Goal: Use online tool/utility: Use online tool/utility

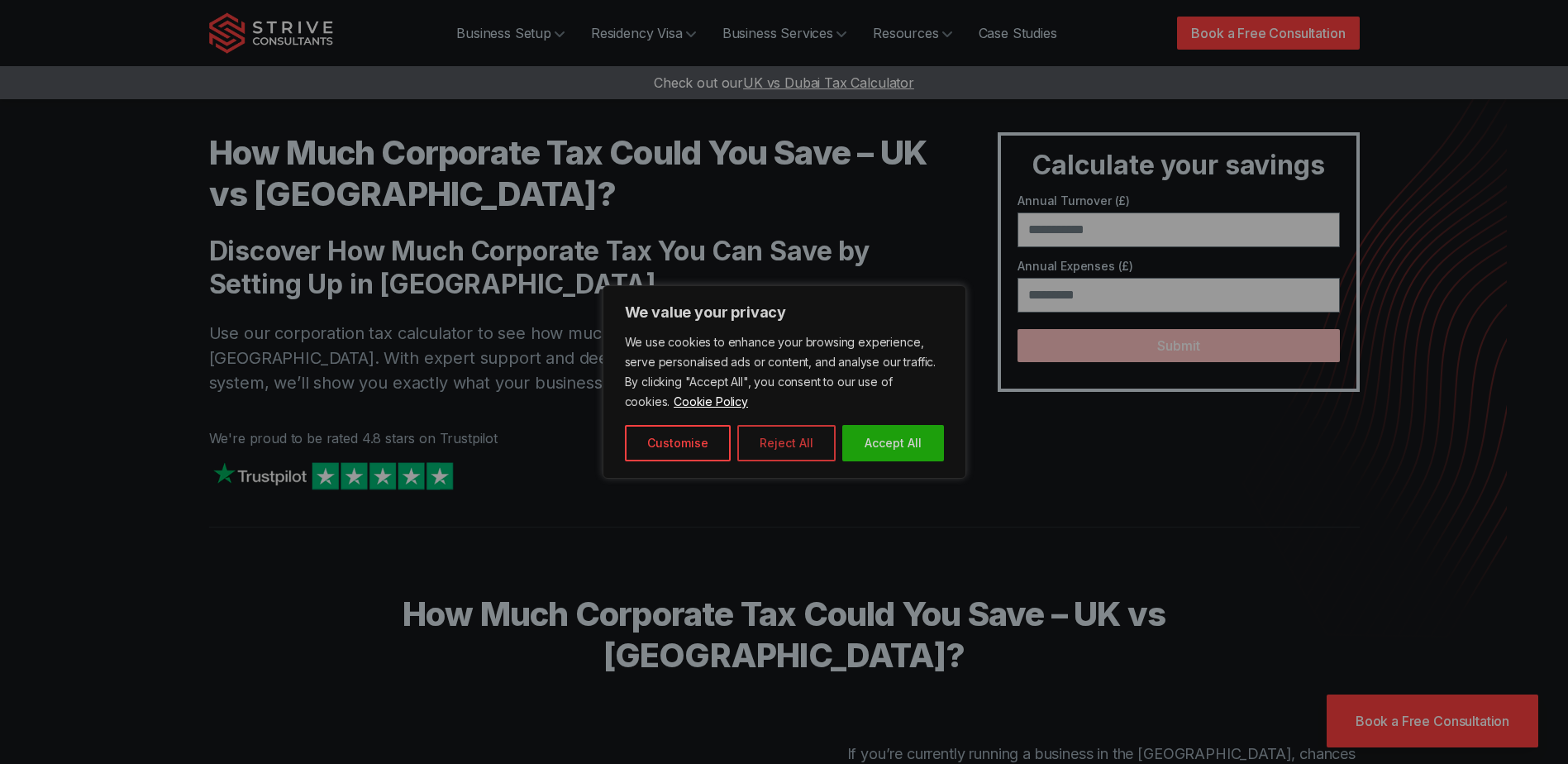
click at [779, 449] on button "Reject All" at bounding box center [786, 443] width 99 height 36
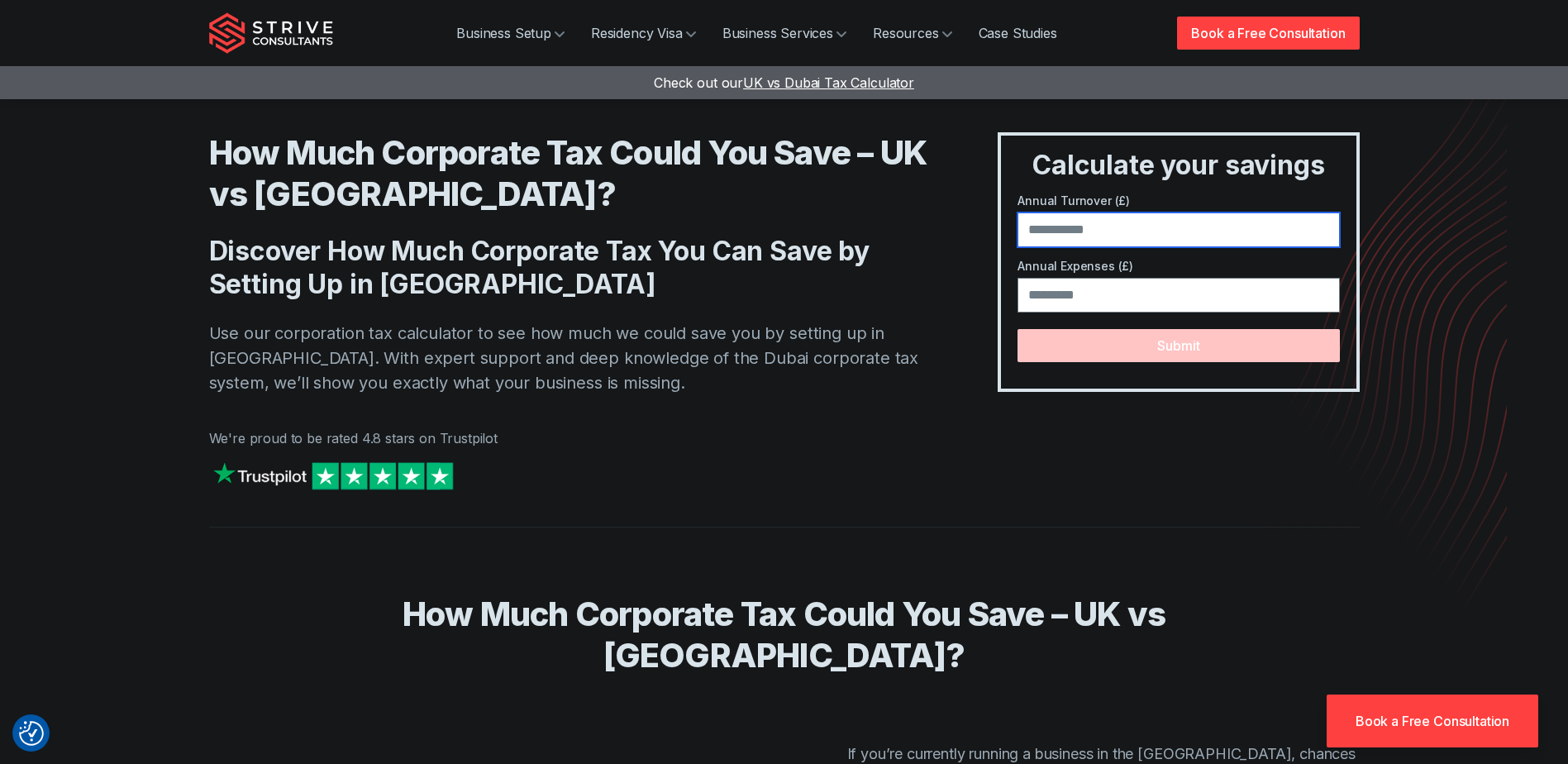
click at [1160, 233] on input "number" at bounding box center [1178, 230] width 322 height 34
type input "******"
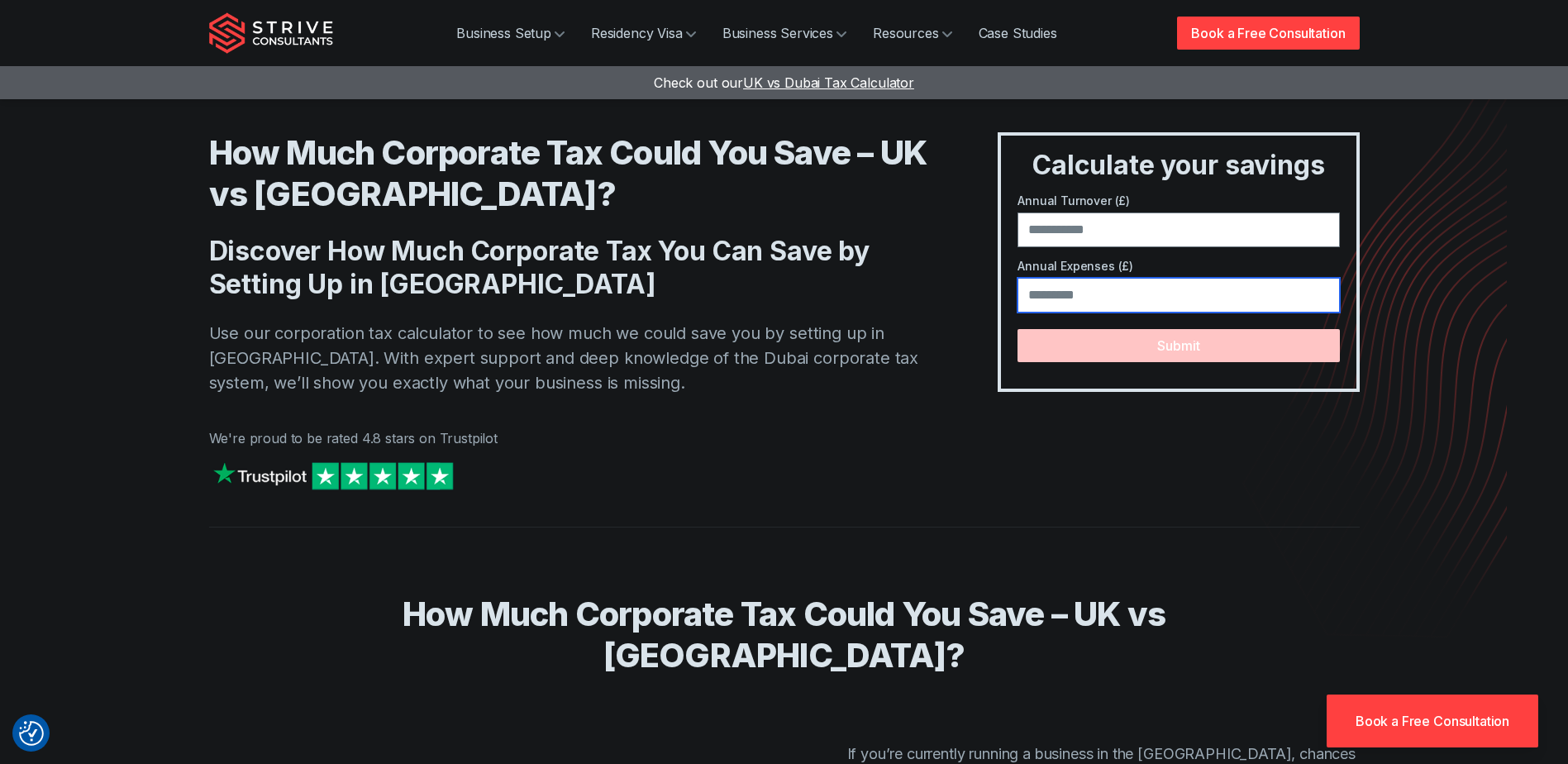
click at [1131, 306] on input "number" at bounding box center [1178, 295] width 322 height 34
type input "*****"
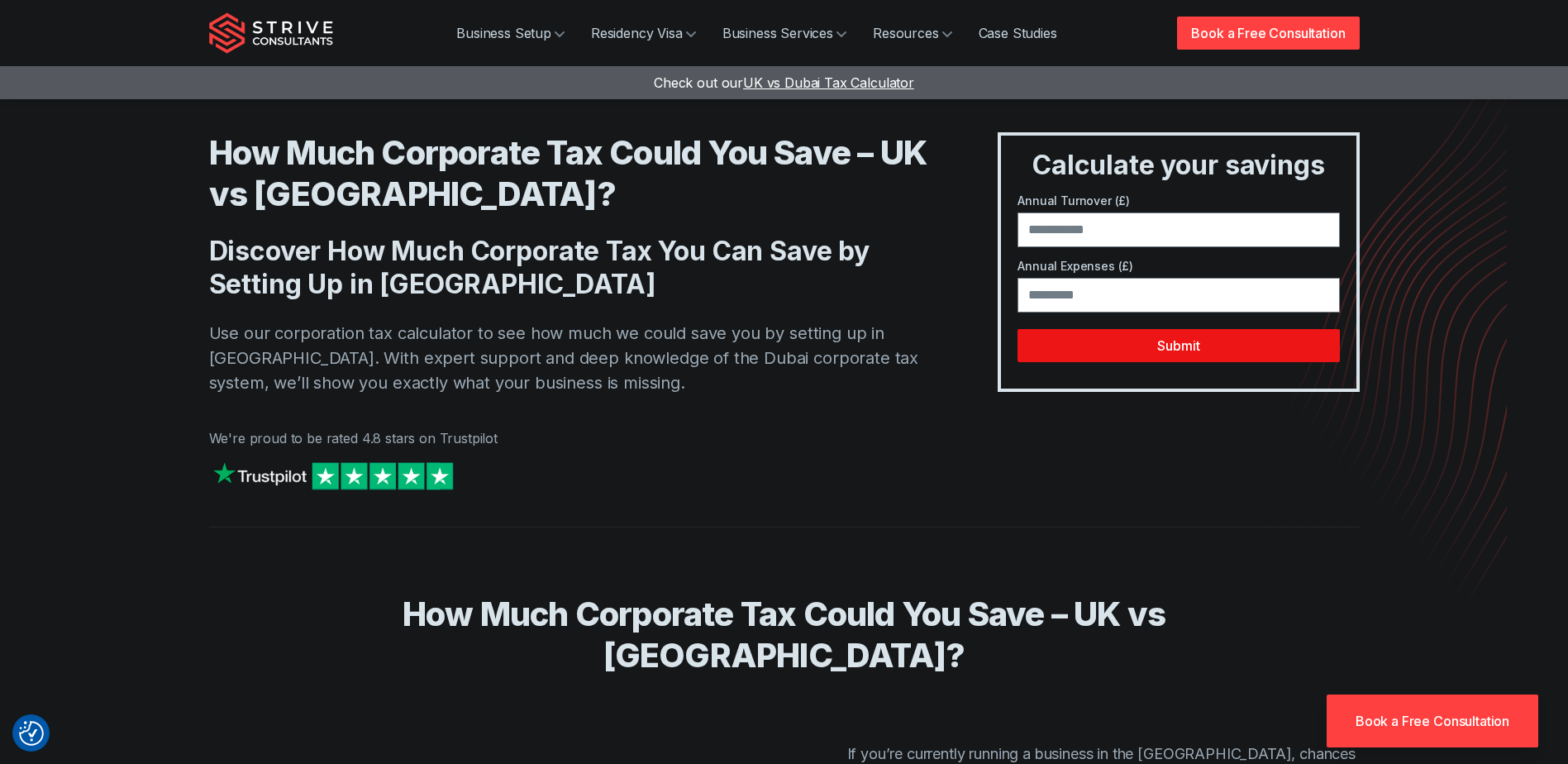
click at [1201, 340] on button "Submit" at bounding box center [1178, 346] width 322 height 34
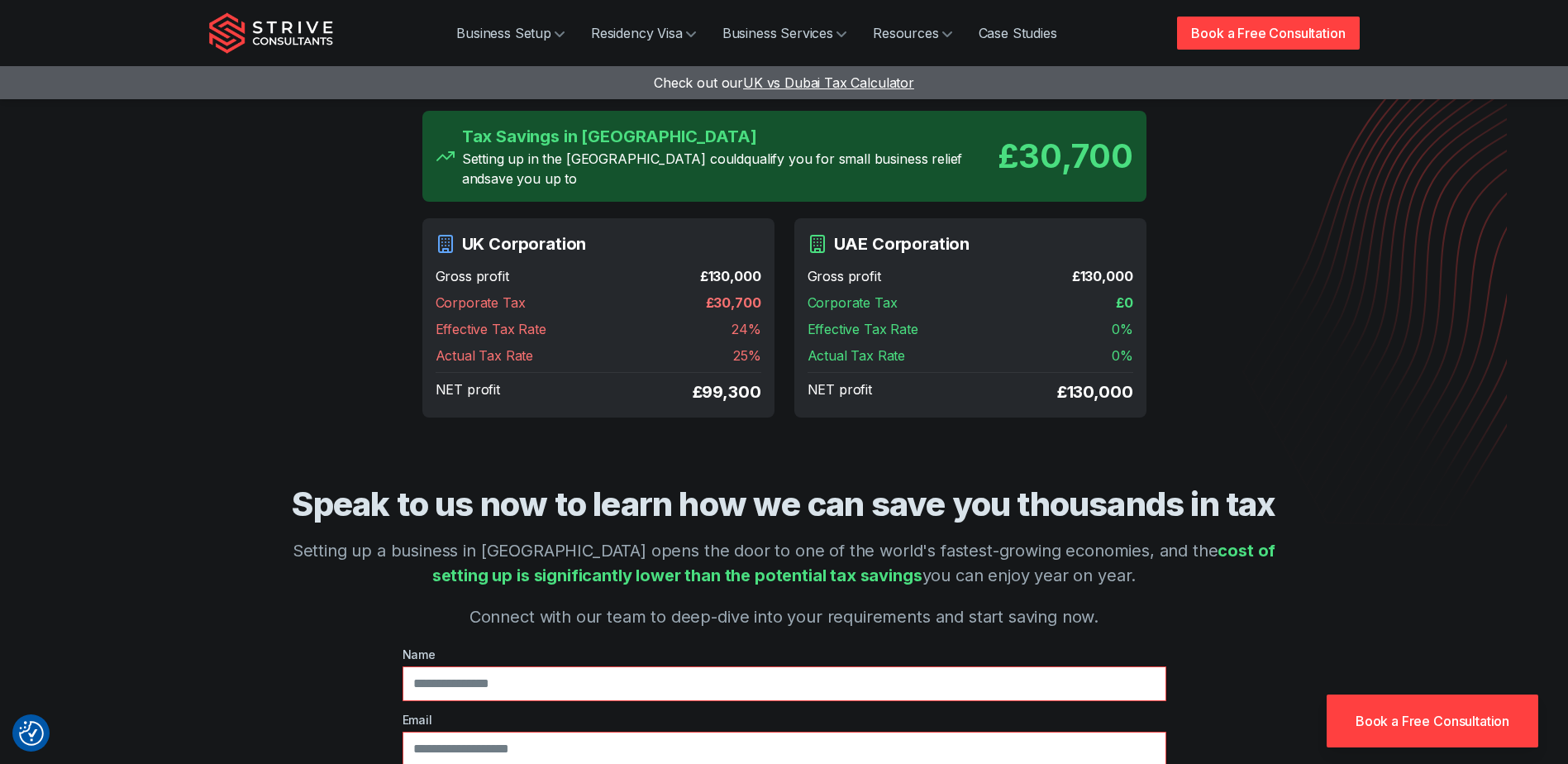
scroll to position [82, 0]
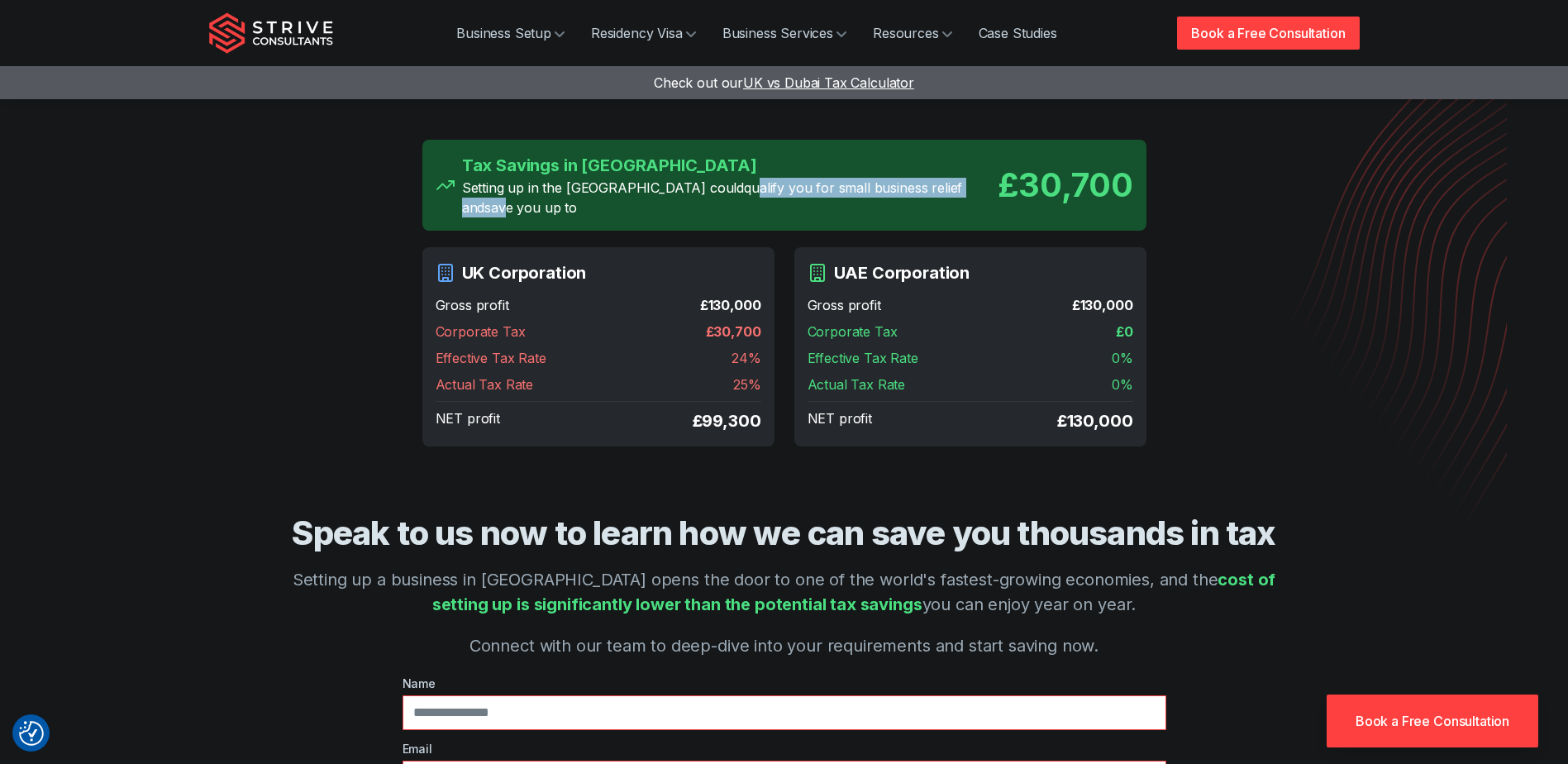
drag, startPoint x: 650, startPoint y: 189, endPoint x: 893, endPoint y: 199, distance: 243.2
click at [893, 199] on p "Setting up in the UAE could qualify you for small business relief and save you …" at bounding box center [730, 197] width 536 height 39
click at [843, 535] on h2 "Speak to us now to learn how we can save you thousands in tax" at bounding box center [785, 532] width 1019 height 41
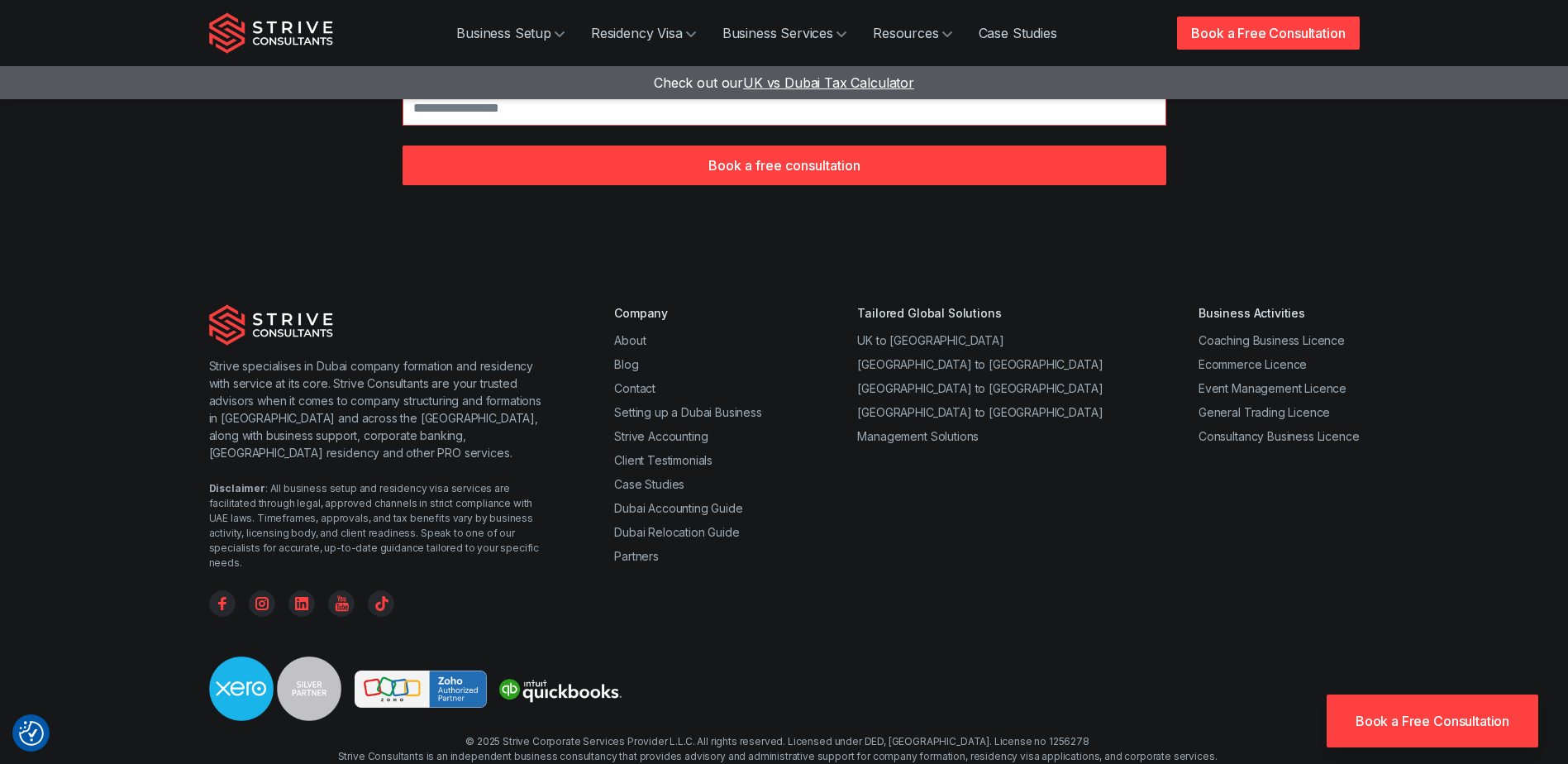
scroll to position [868, 0]
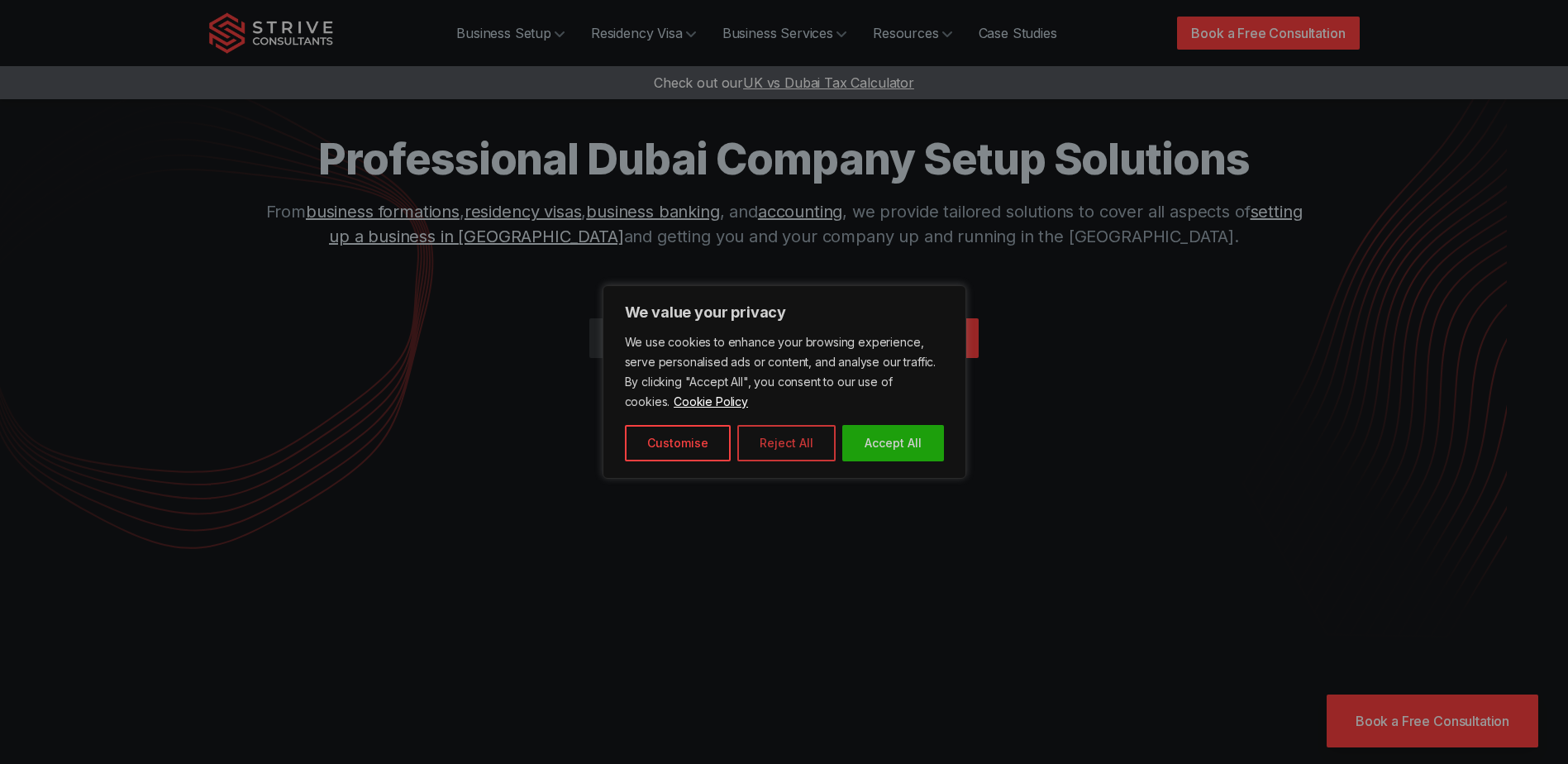
click at [792, 440] on button "Reject All" at bounding box center [786, 443] width 99 height 36
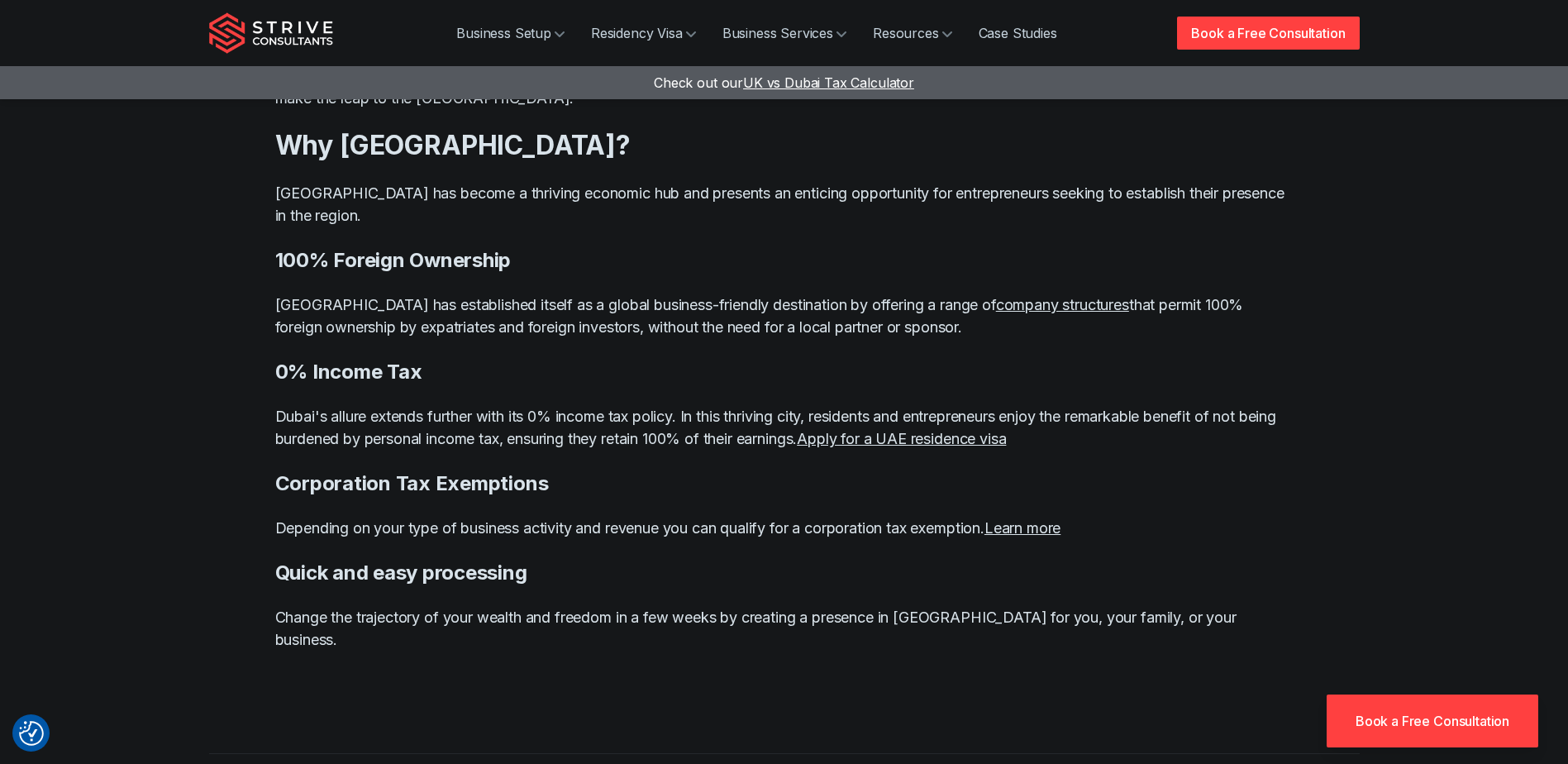
scroll to position [1323, 0]
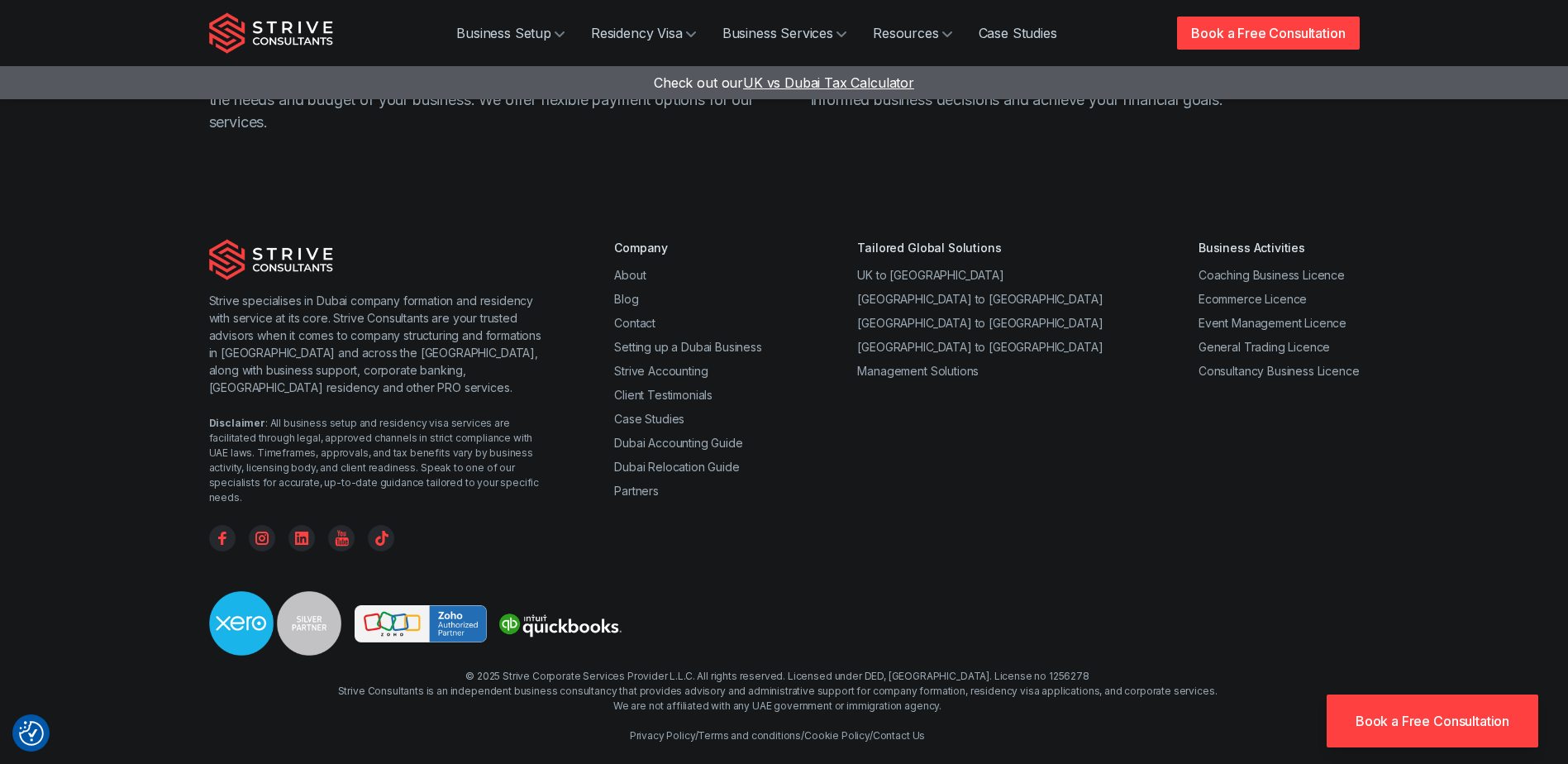
scroll to position [4833, 0]
